Goal: Task Accomplishment & Management: Complete application form

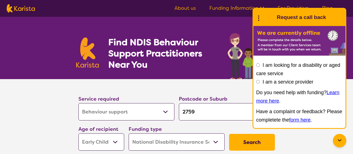
select select "Behaviour support"
select select "EC"
select select "NDIS"
select select "Behaviour support"
select select "EC"
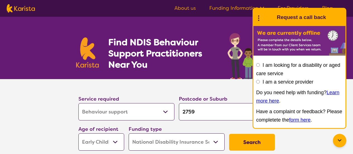
select select "NDIS"
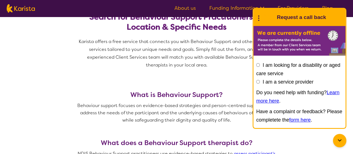
scroll to position [65, 0]
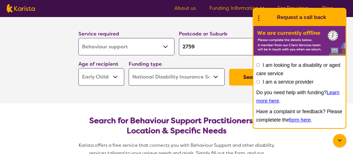
click at [238, 74] on button "Search" at bounding box center [252, 77] width 46 height 17
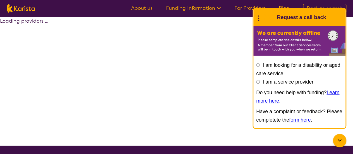
select select "by_score"
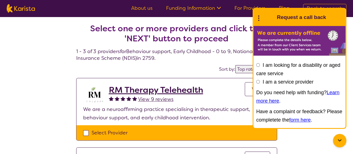
click at [261, 20] on icon at bounding box center [258, 17] width 7 height 9
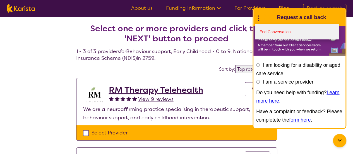
click at [262, 33] on link "End Conversation" at bounding box center [297, 31] width 84 height 15
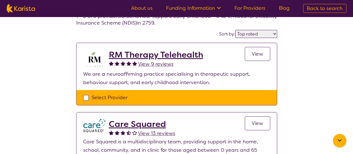
scroll to position [34, 0]
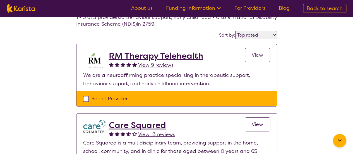
click at [172, 55] on h2 "RM Therapy Telehealth" at bounding box center [156, 56] width 94 height 10
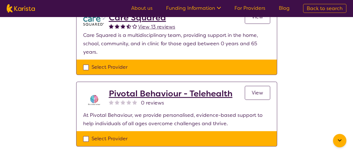
scroll to position [142, 0]
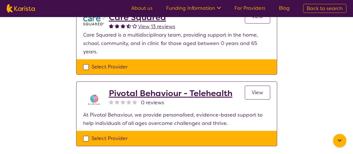
click at [180, 88] on h2 "Pivotal Behaviour - Telehealth" at bounding box center [171, 93] width 124 height 10
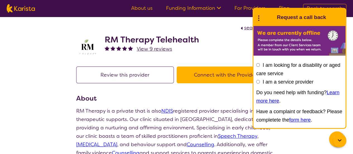
click at [204, 81] on button "Connect with the Provider" at bounding box center [225, 74] width 98 height 17
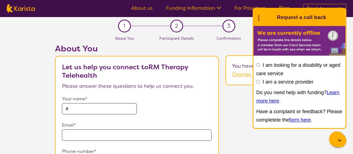
click at [110, 106] on input "text" at bounding box center [99, 108] width 75 height 11
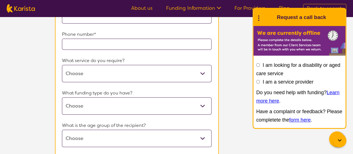
scroll to position [140, 0]
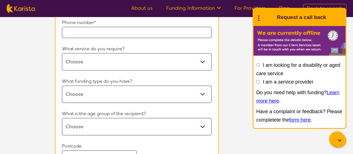
click at [174, 63] on select "Behaviour support Counselling Occupational therapy Psychology Speech therapy" at bounding box center [136, 61] width 149 height 17
select select "31"
click at [62, 53] on select "Behaviour support Counselling Occupational therapy Psychology Speech therapy" at bounding box center [136, 61] width 149 height 17
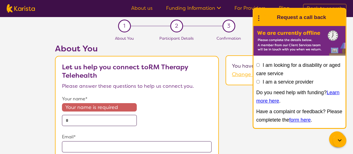
scroll to position [18, 0]
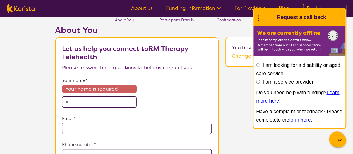
click at [108, 100] on input "text" at bounding box center [99, 101] width 75 height 11
